Goal: Task Accomplishment & Management: Manage account settings

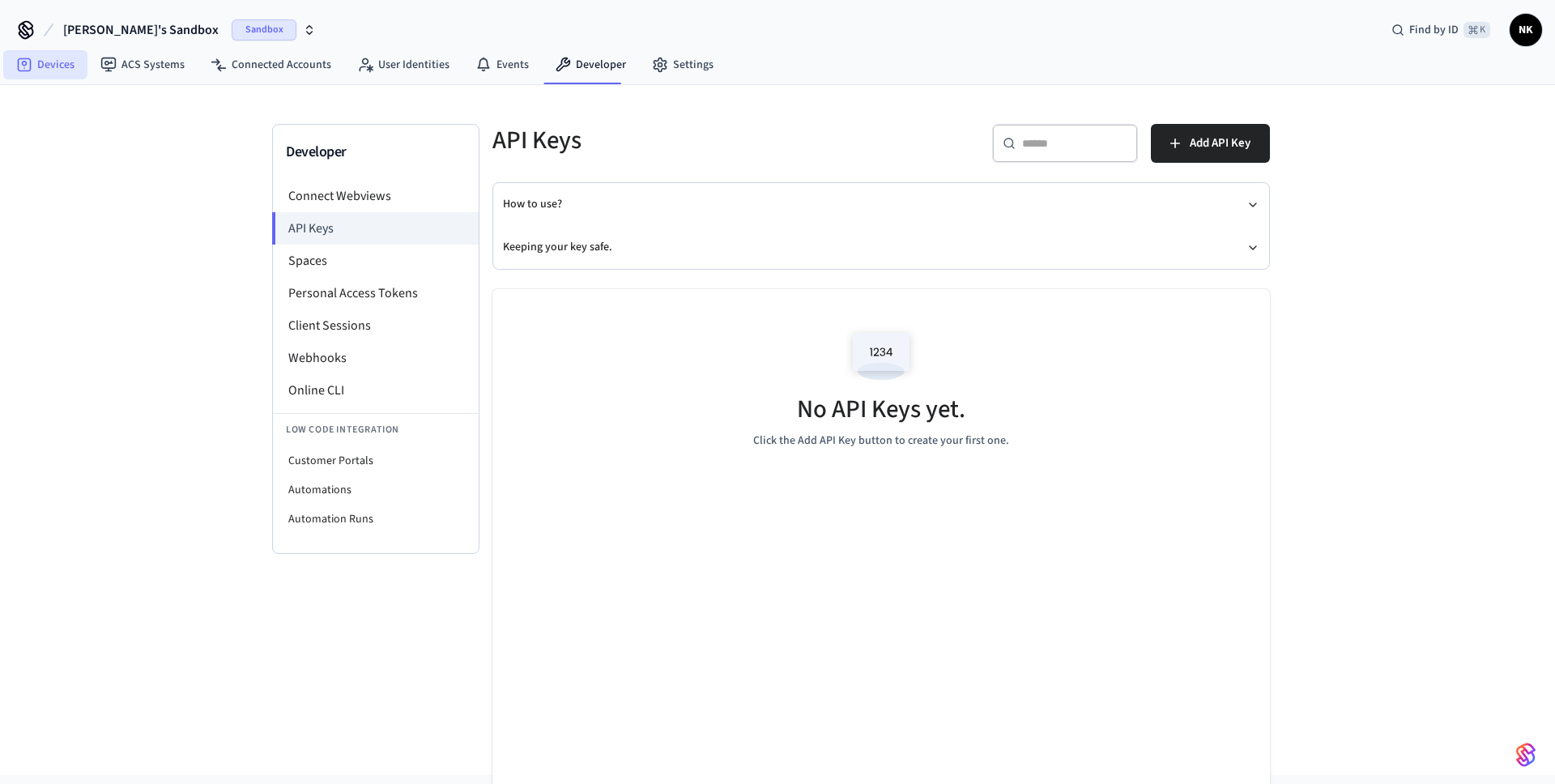
click at [64, 68] on link "Devices" at bounding box center [45, 64] width 84 height 29
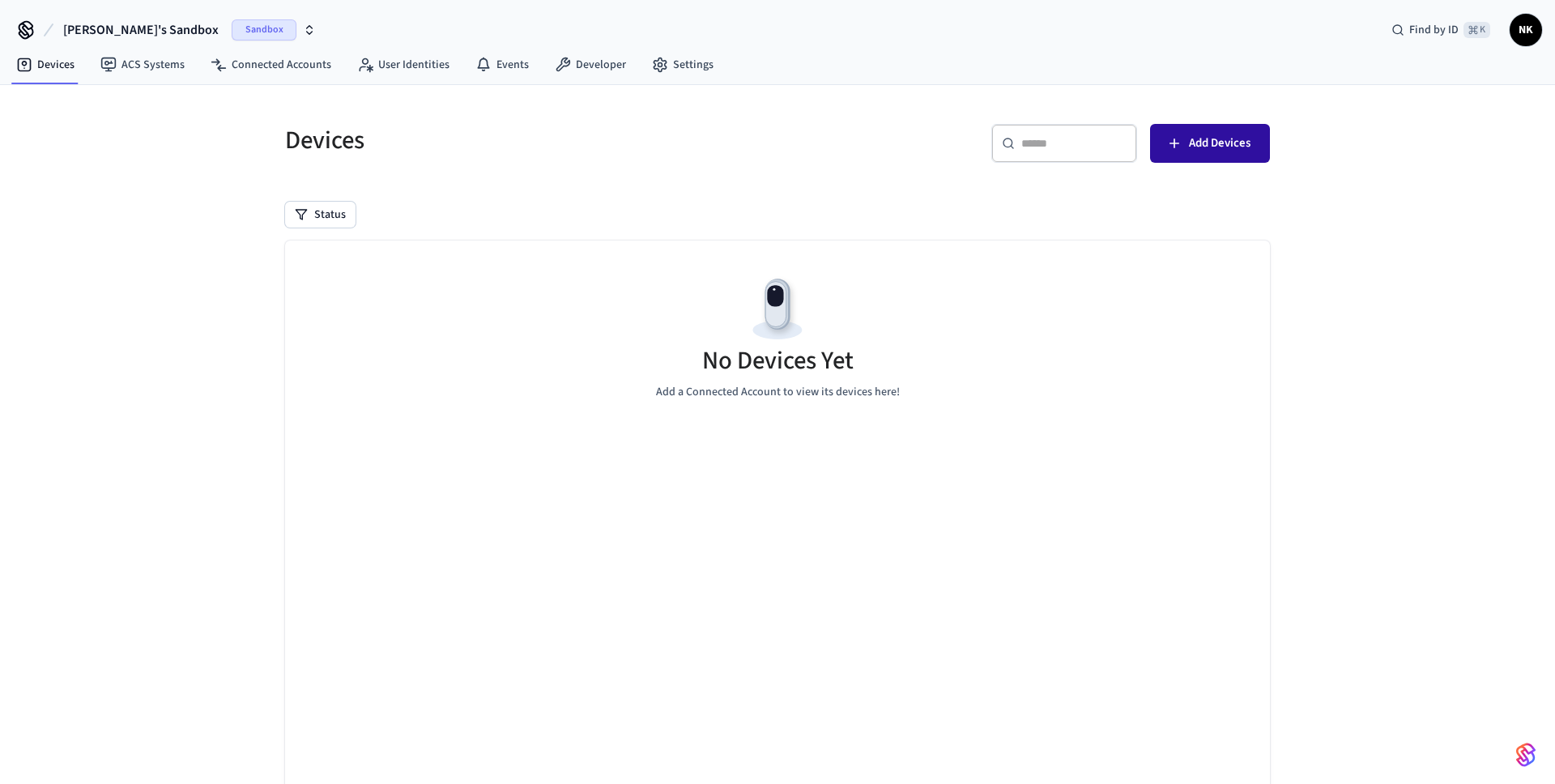
click at [1245, 142] on span "Add Devices" at bounding box center [1219, 143] width 62 height 21
click at [23, 29] on icon at bounding box center [26, 30] width 26 height 26
click at [593, 64] on link "Developer" at bounding box center [591, 64] width 97 height 29
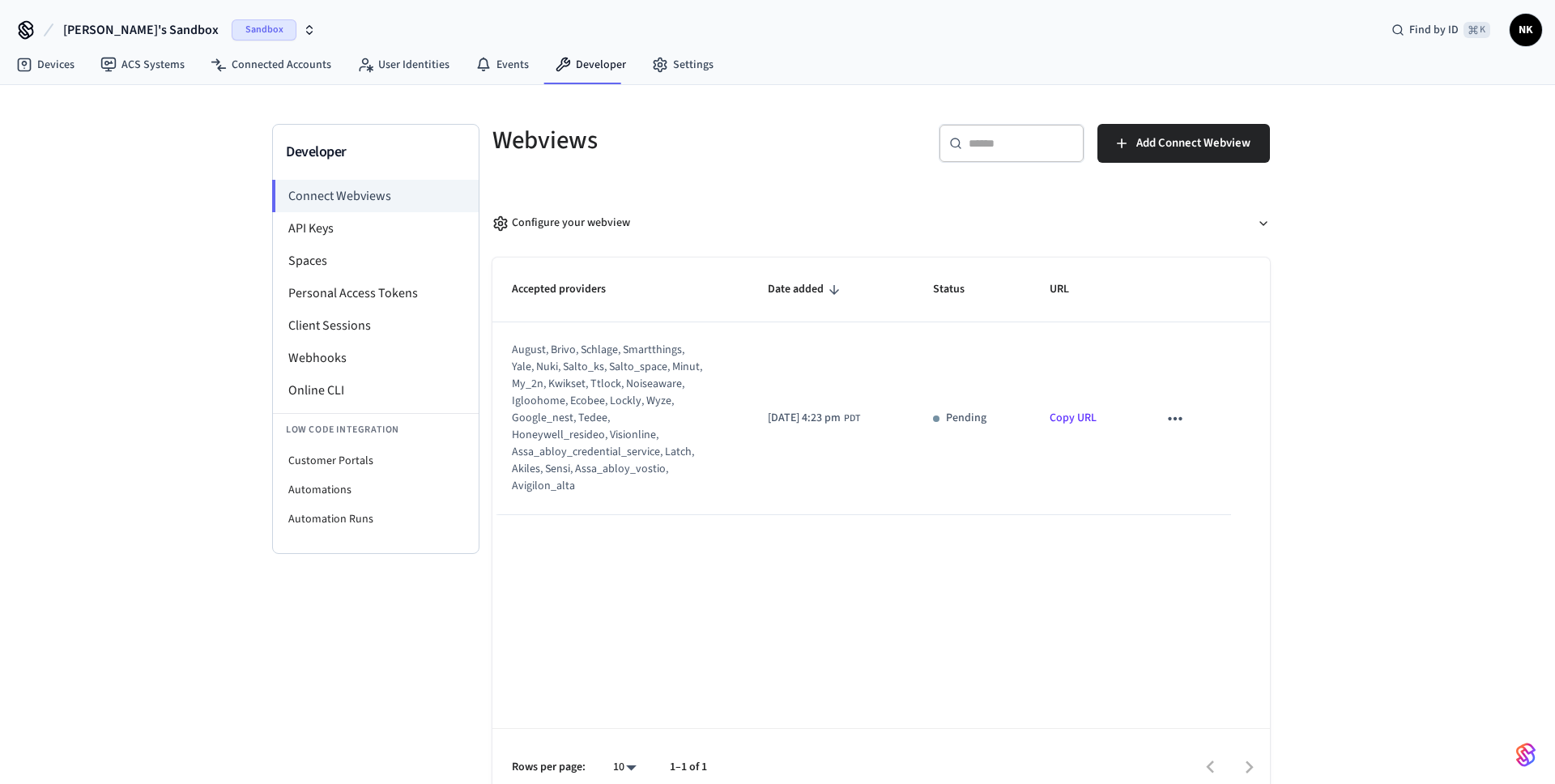
click at [1174, 420] on icon "sticky table" at bounding box center [1175, 418] width 14 height 3
click at [1206, 467] on li "Delete" at bounding box center [1212, 471] width 73 height 43
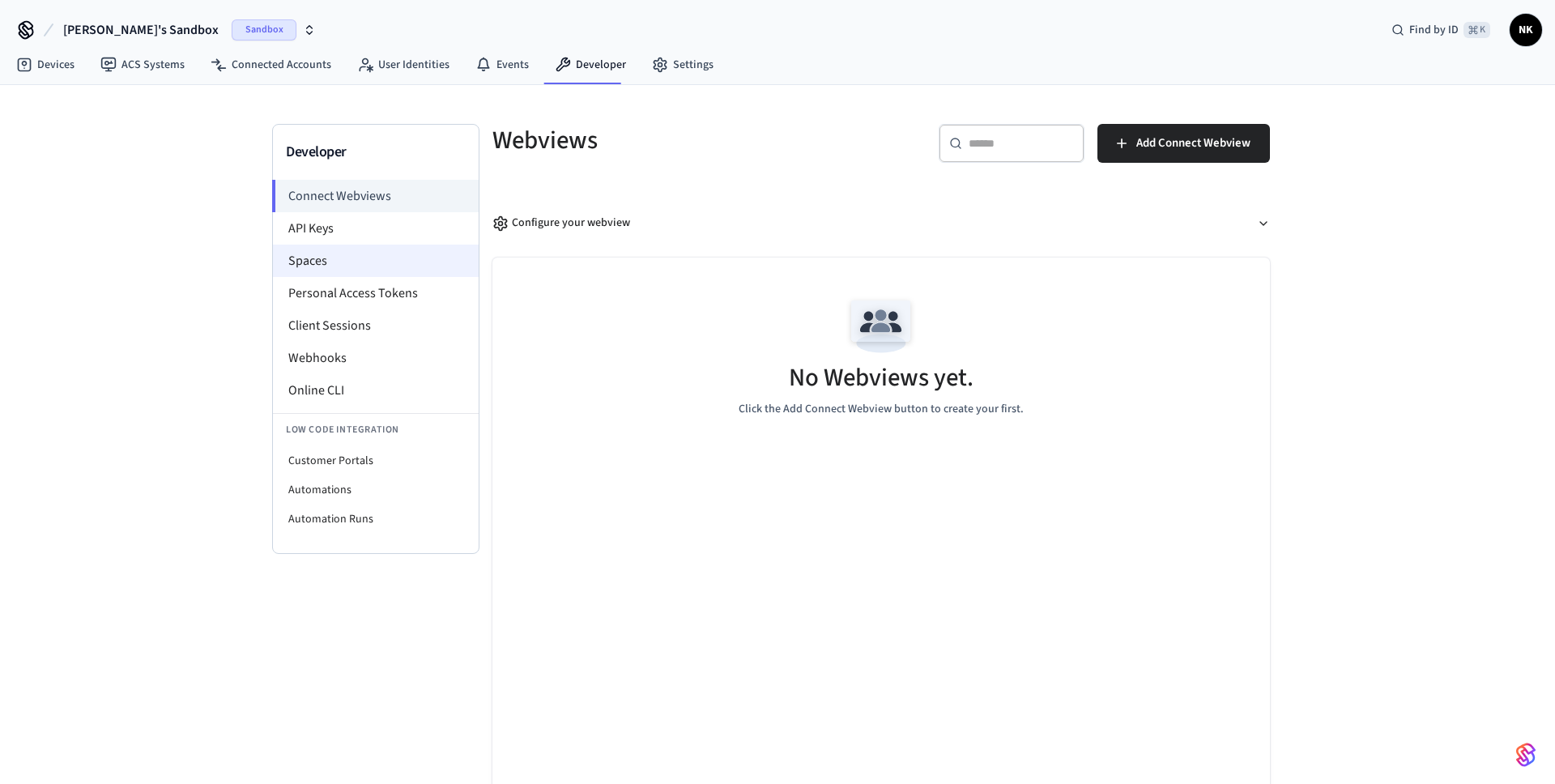
click at [418, 266] on li "Spaces" at bounding box center [376, 260] width 206 height 32
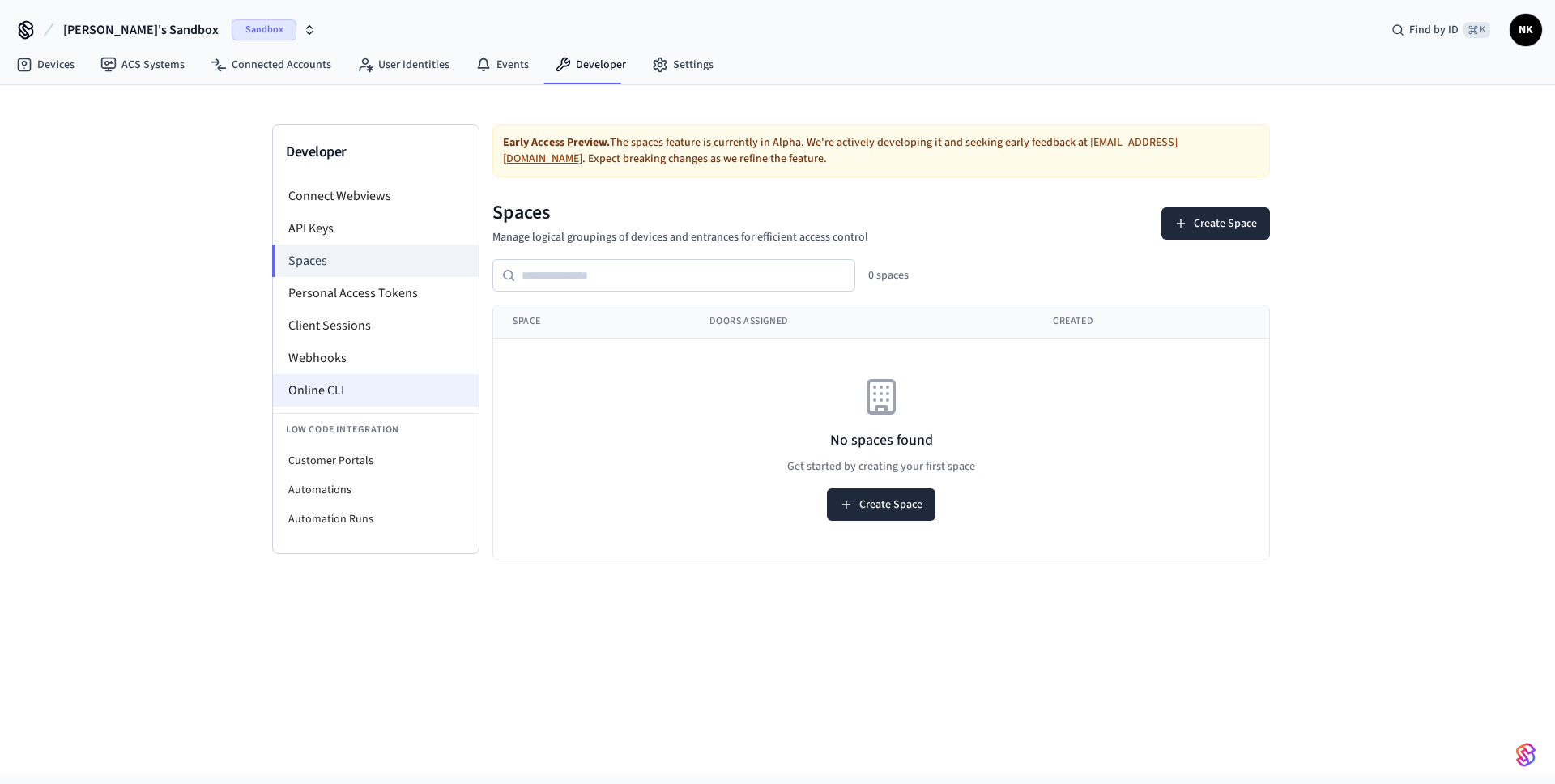
click at [394, 397] on li "Online CLI" at bounding box center [376, 390] width 206 height 32
click at [63, 67] on link "Devices" at bounding box center [45, 64] width 84 height 29
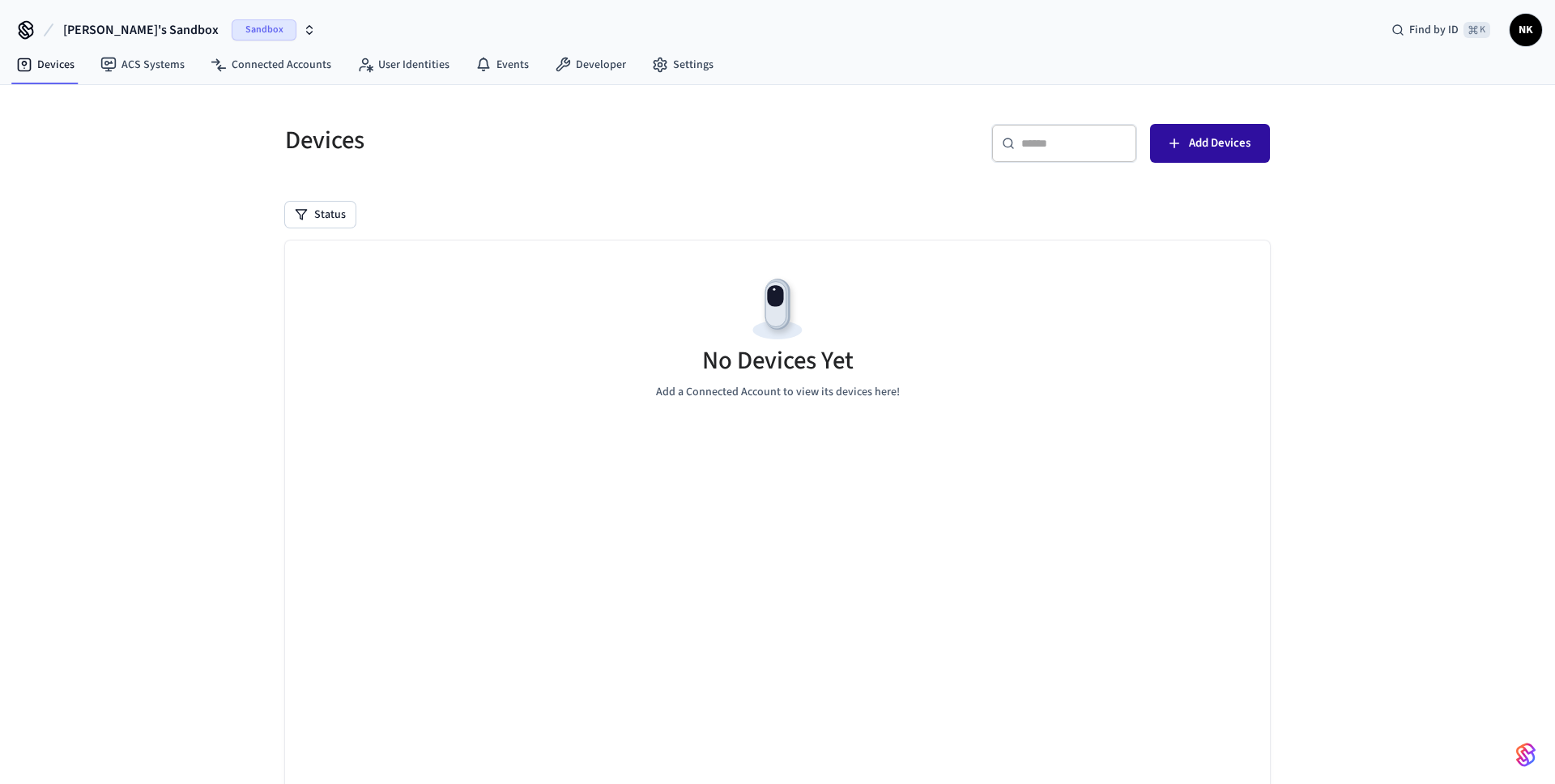
click at [1170, 148] on icon "button" at bounding box center [1174, 143] width 16 height 16
click at [597, 66] on link "Developer" at bounding box center [591, 64] width 97 height 29
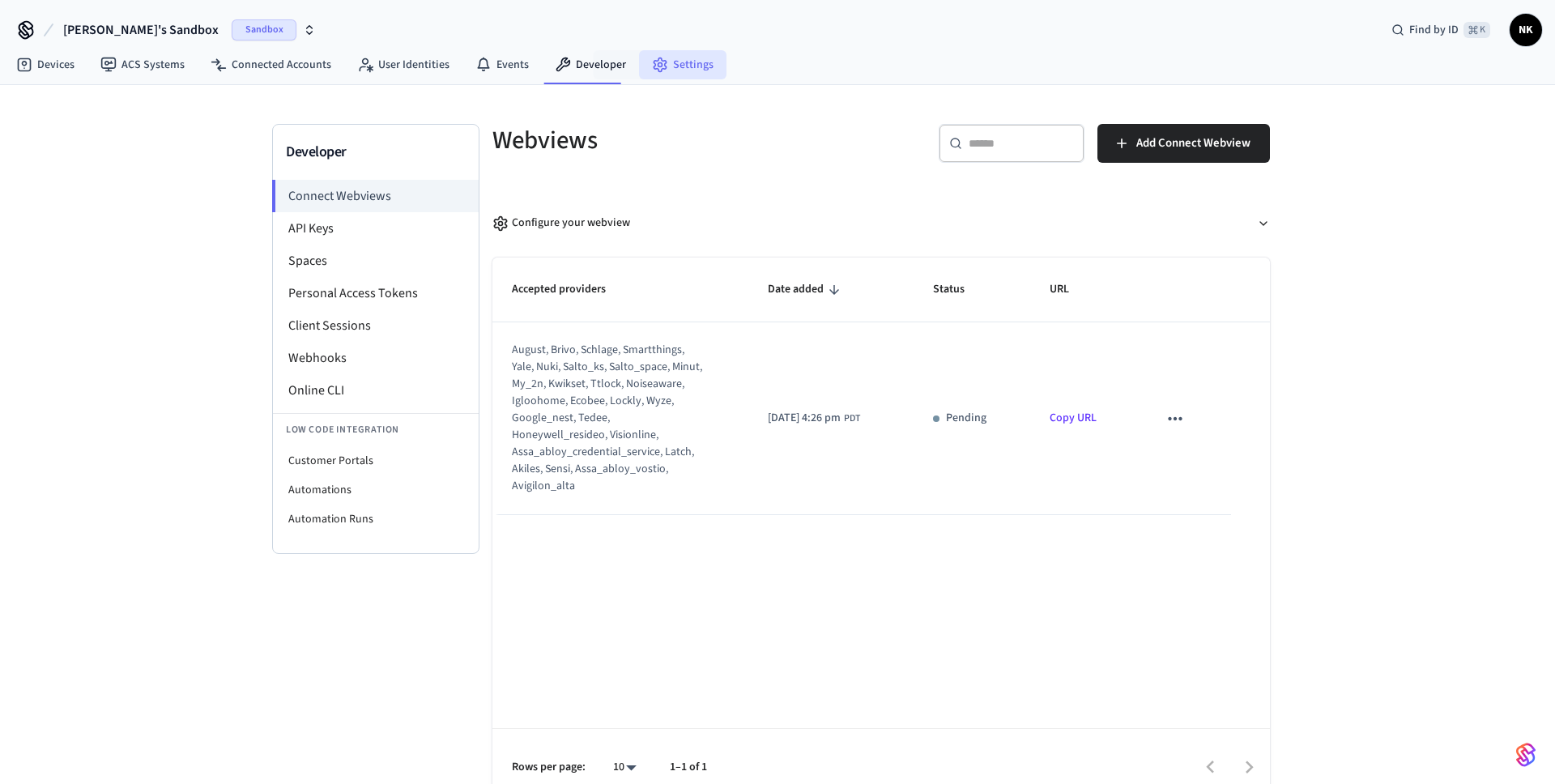
click at [679, 66] on link "Settings" at bounding box center [683, 64] width 87 height 29
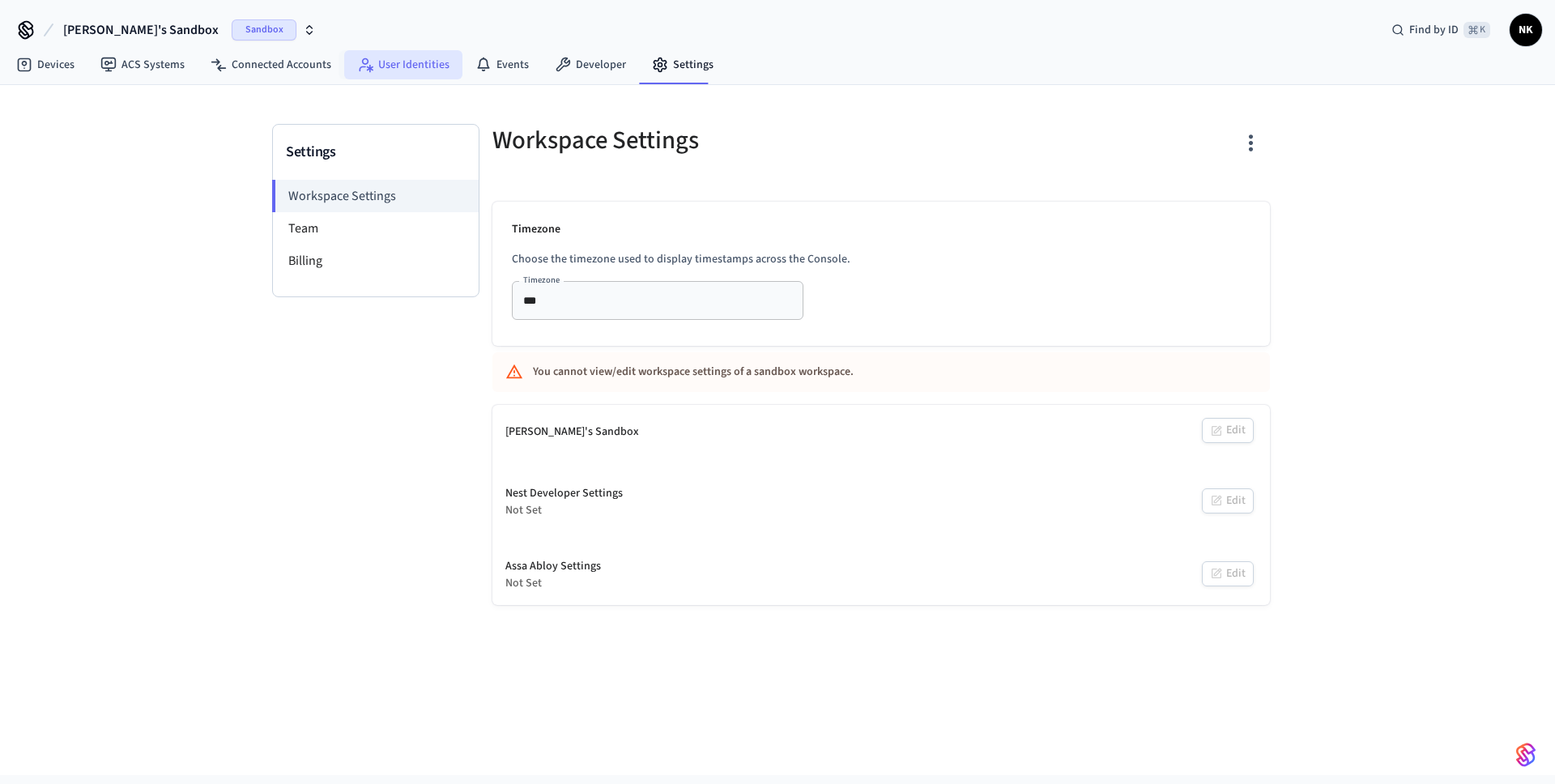
click at [427, 62] on link "User Identities" at bounding box center [404, 64] width 119 height 29
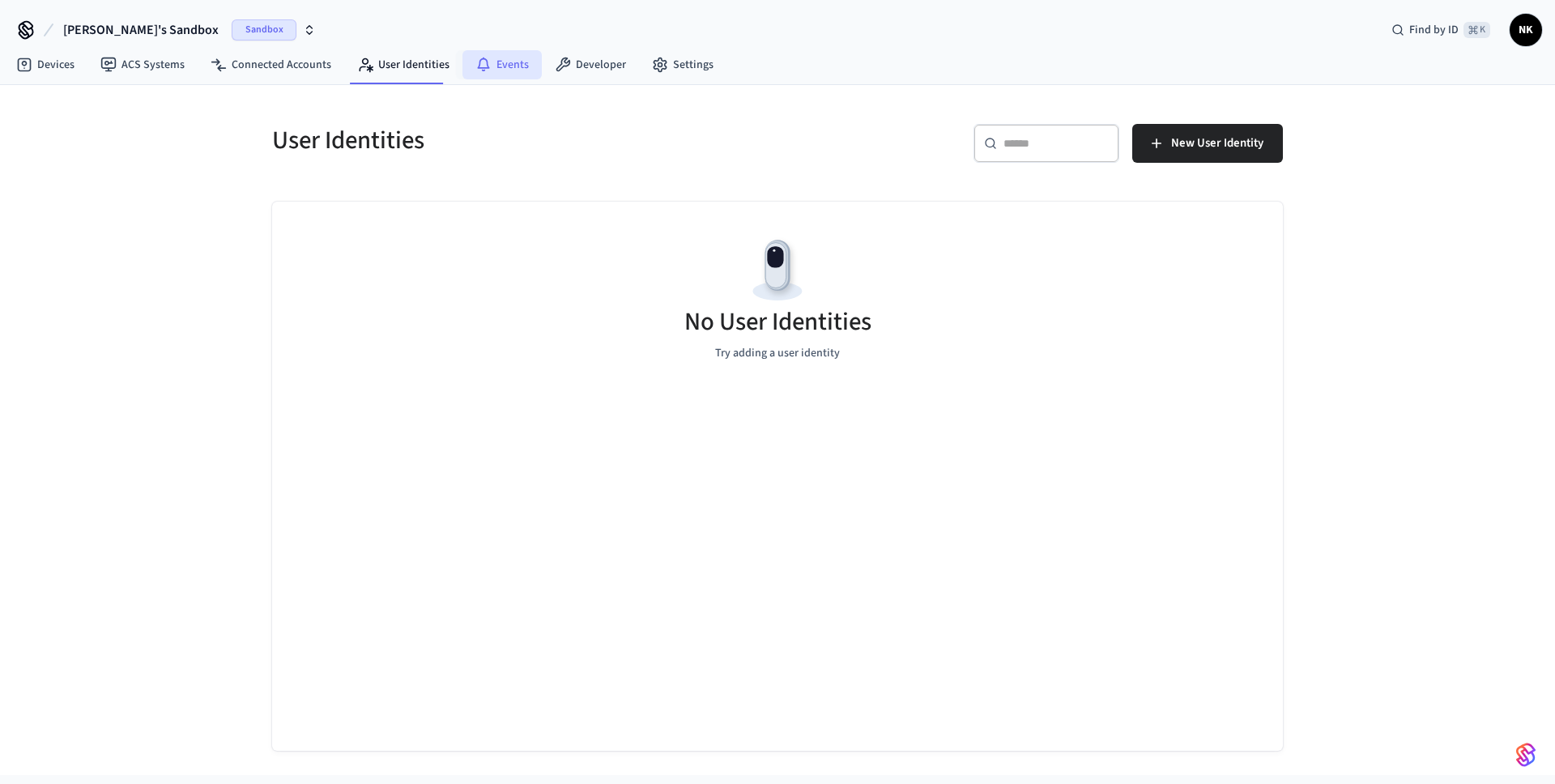
click at [500, 63] on link "Events" at bounding box center [502, 64] width 79 height 29
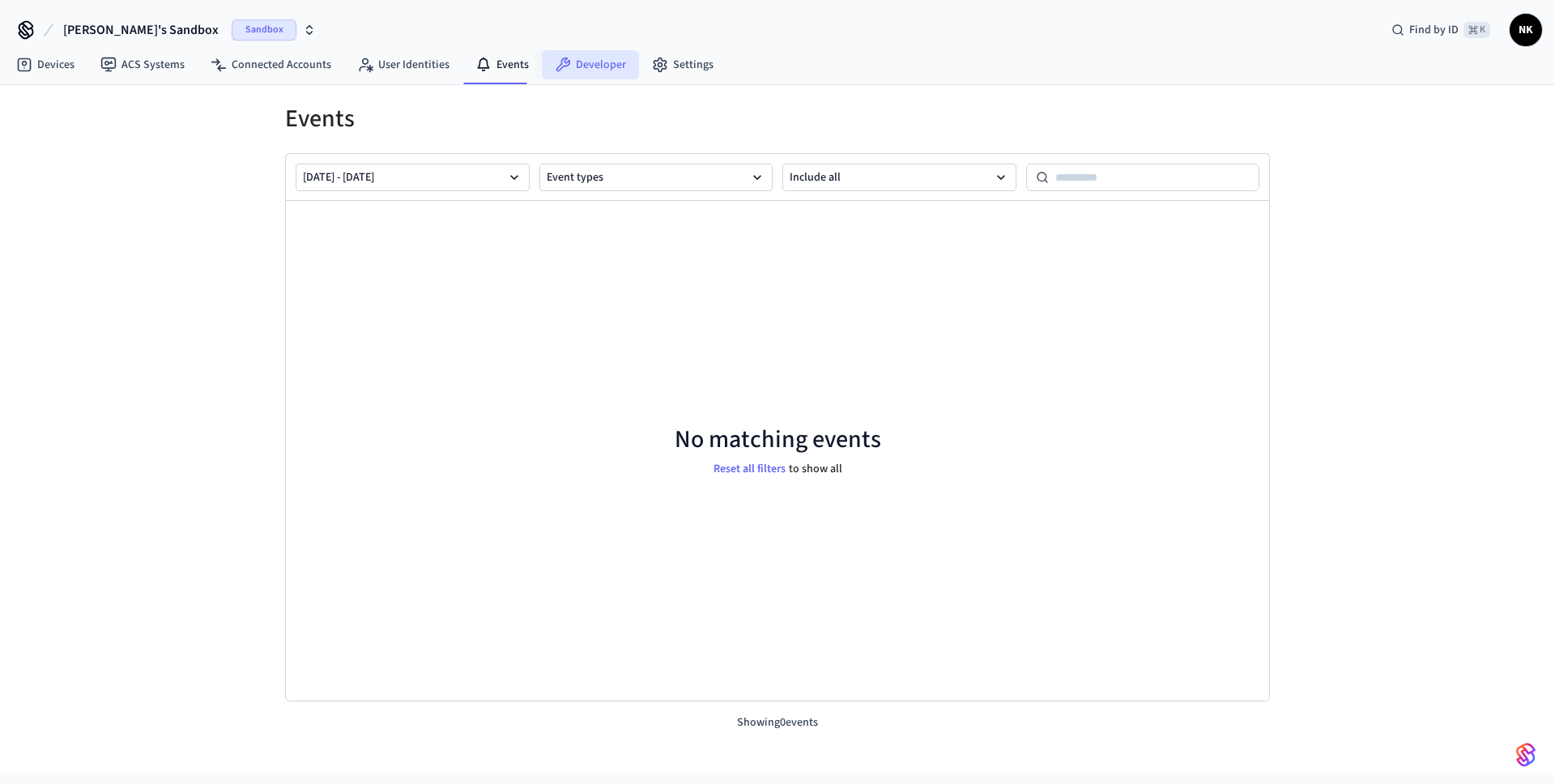
click at [557, 61] on icon at bounding box center [564, 65] width 15 height 15
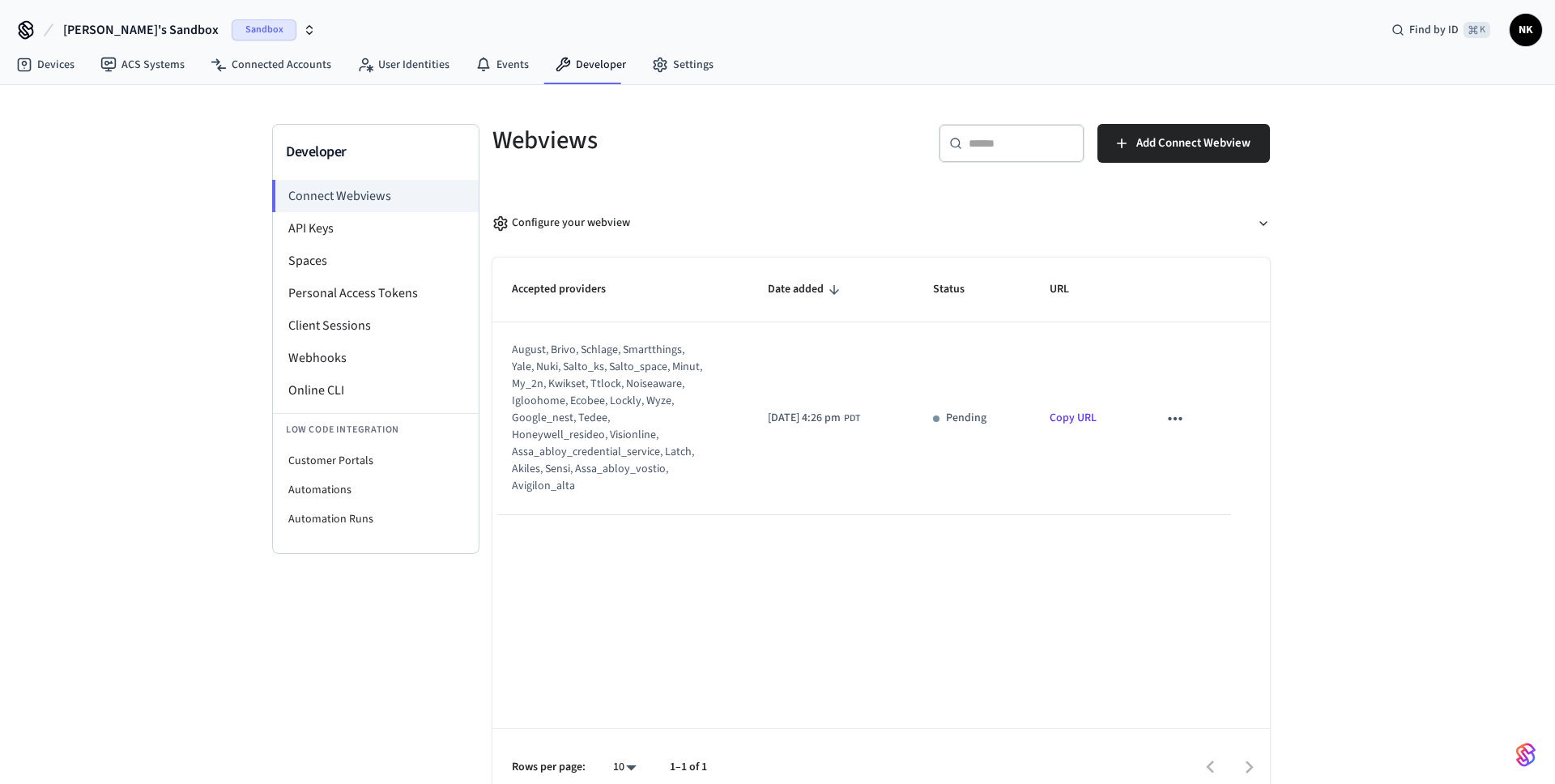
click at [1174, 418] on icon "sticky table" at bounding box center [1175, 418] width 14 height 3
click at [1210, 474] on li "Delete" at bounding box center [1212, 471] width 73 height 43
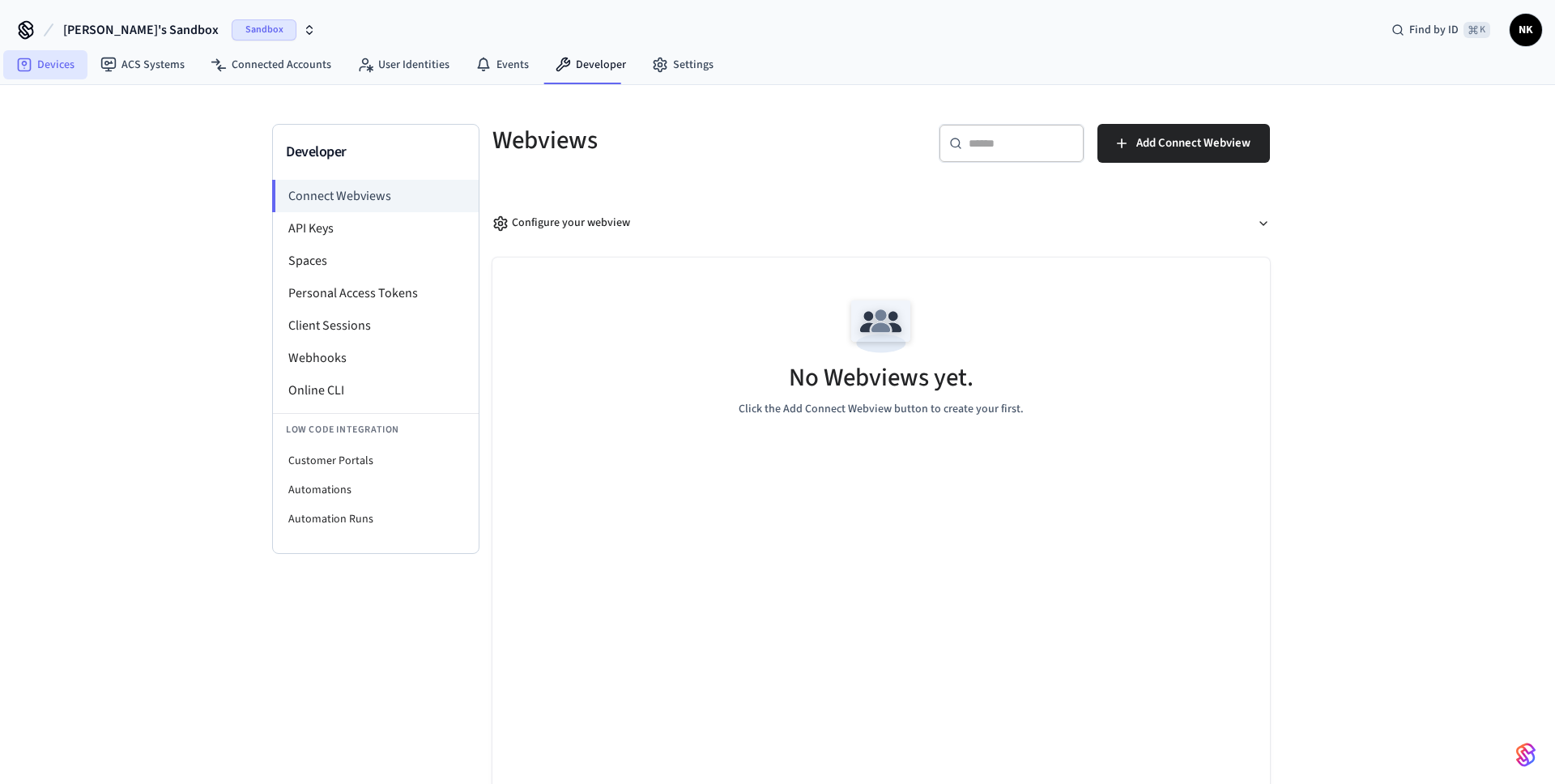
click at [67, 67] on link "Devices" at bounding box center [45, 64] width 84 height 29
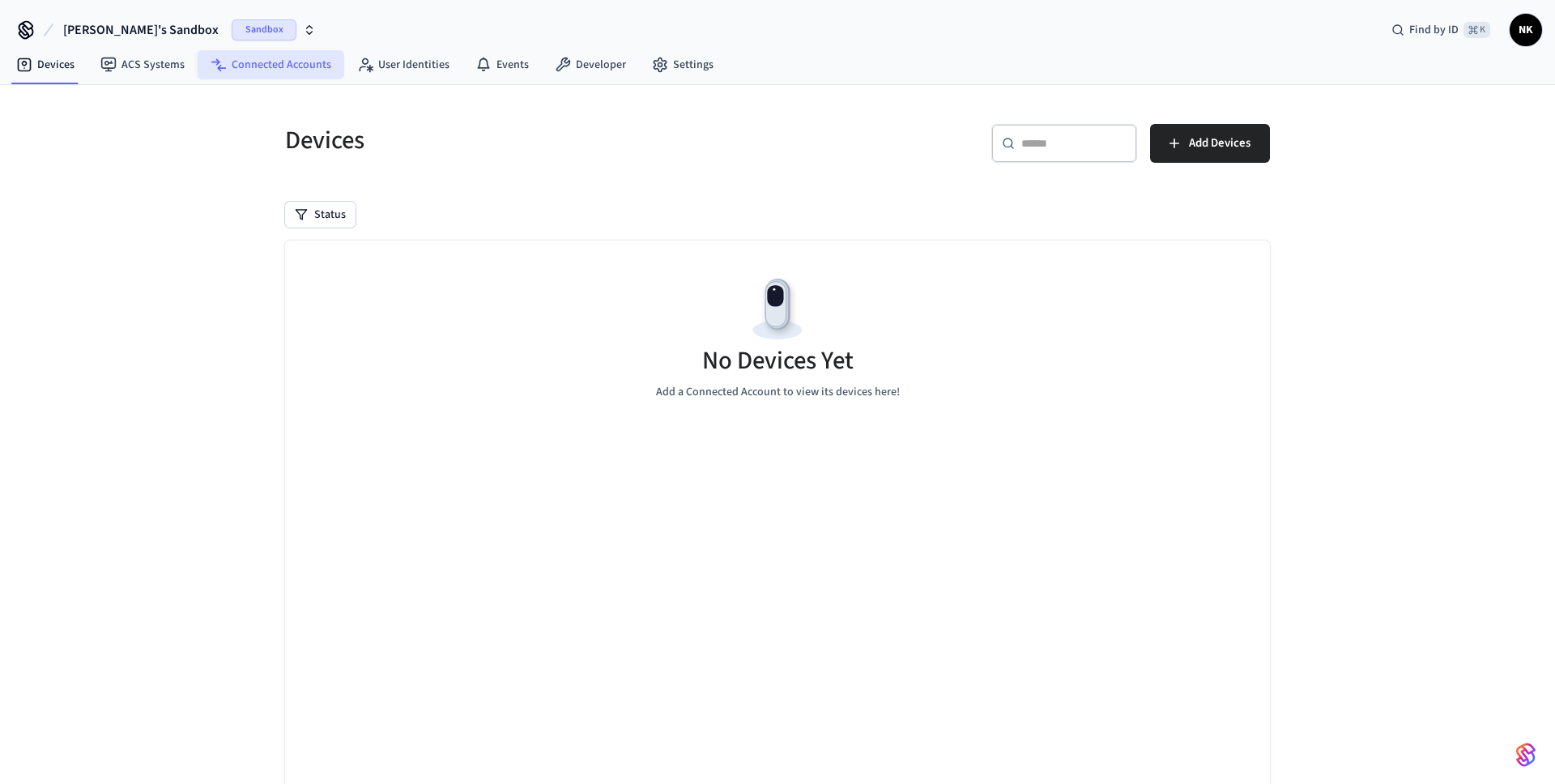
click at [281, 66] on link "Connected Accounts" at bounding box center [271, 64] width 147 height 29
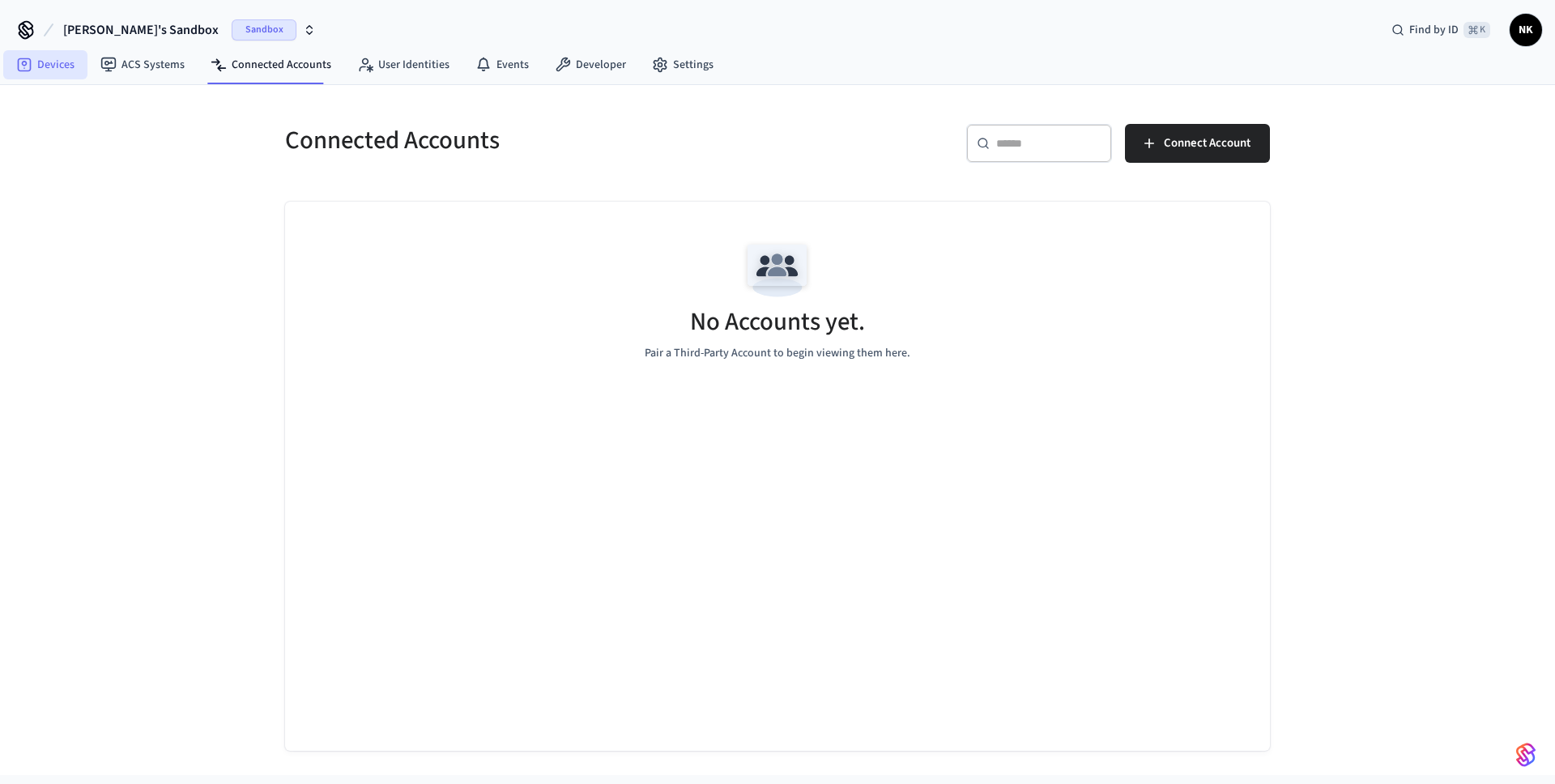
click at [48, 69] on link "Devices" at bounding box center [45, 64] width 84 height 29
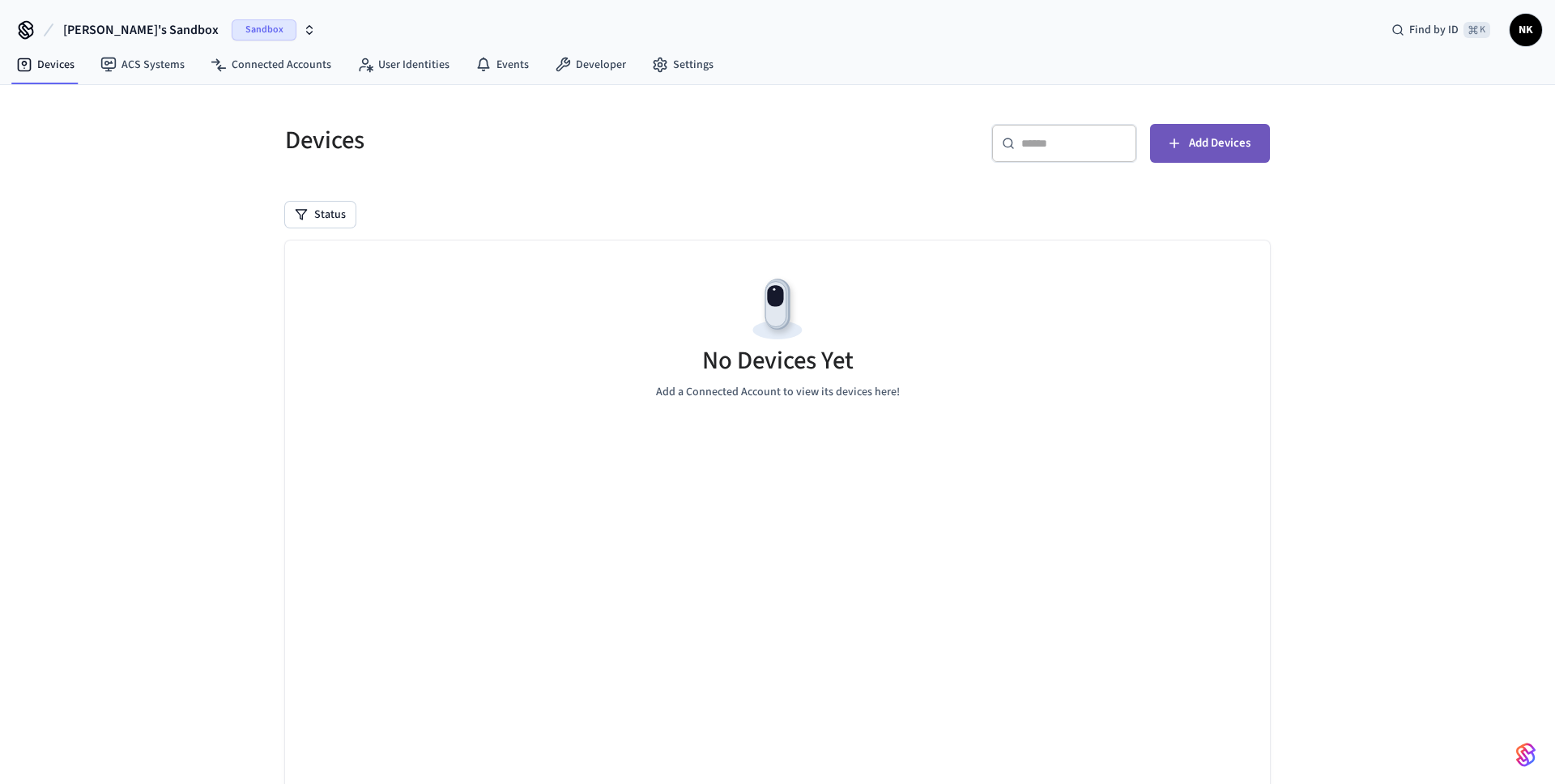
click at [1223, 142] on span "Add Devices" at bounding box center [1219, 143] width 62 height 21
